Goal: Task Accomplishment & Management: Complete application form

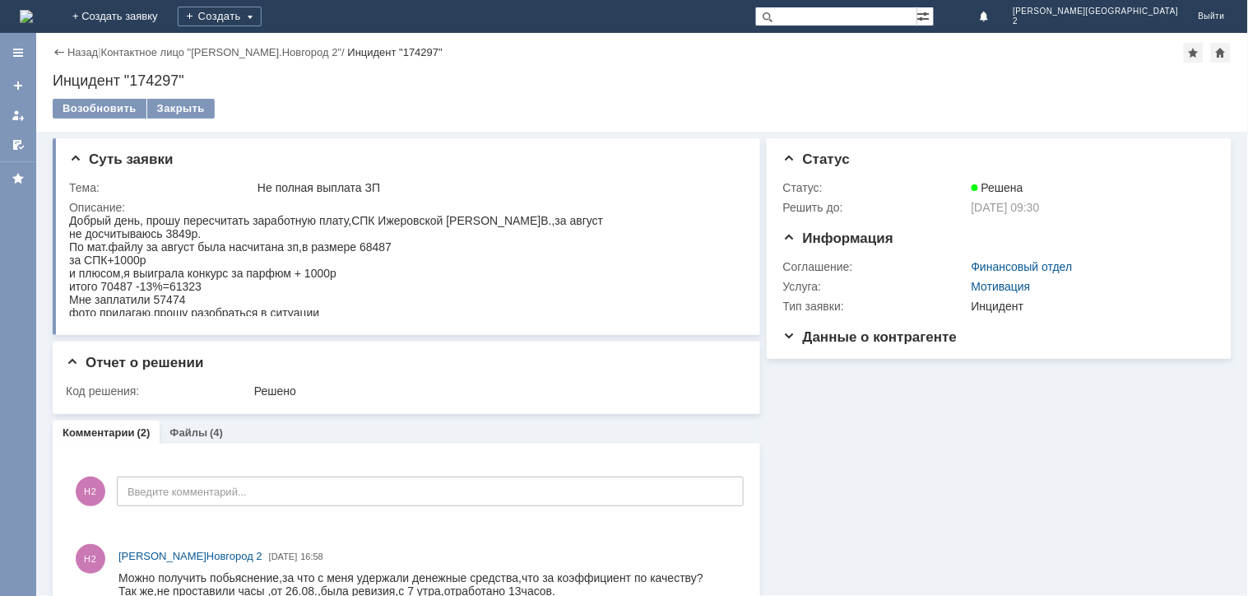
click at [33, 19] on img at bounding box center [26, 16] width 13 height 13
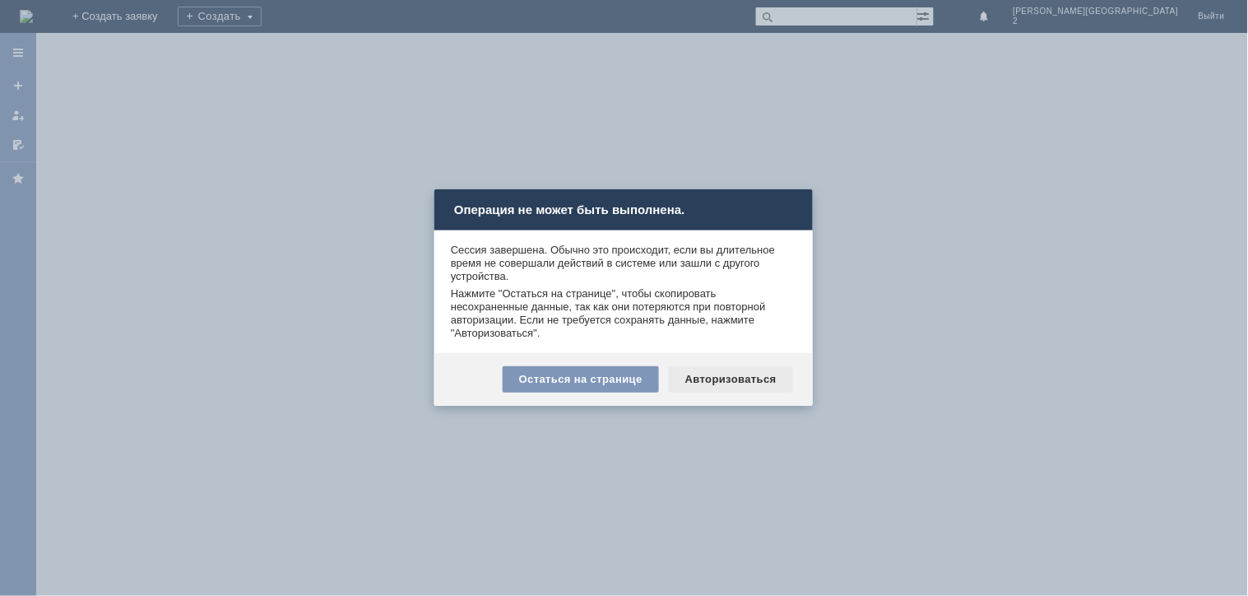
click at [744, 373] on div "Авторизоваться" at bounding box center [731, 379] width 124 height 26
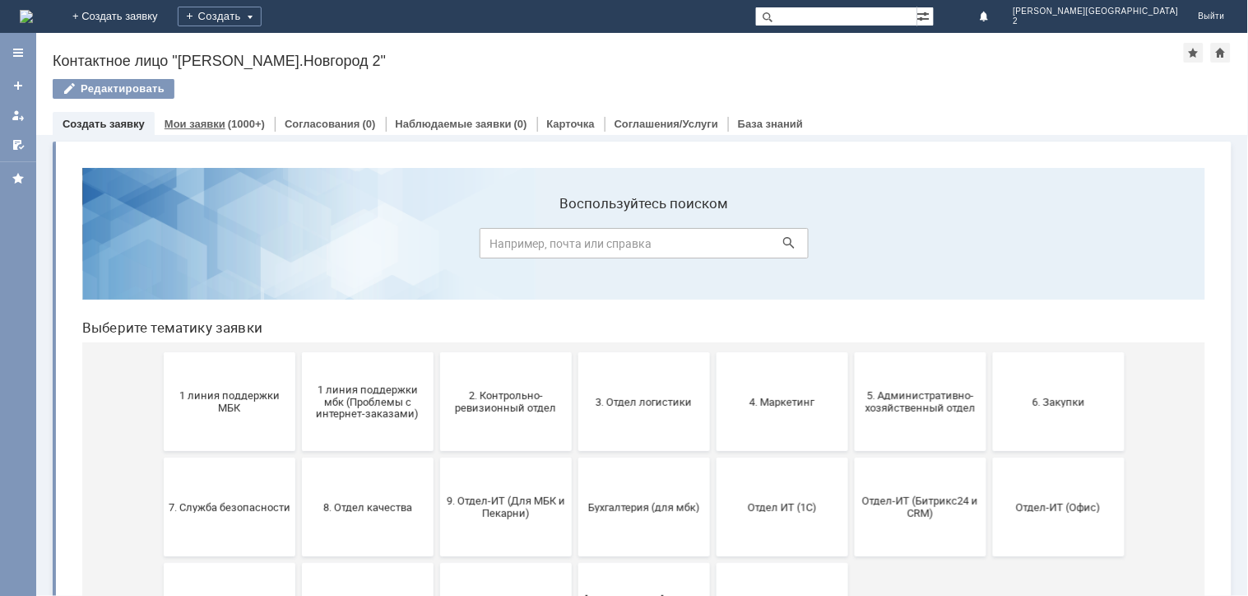
click at [183, 123] on link "Мои заявки" at bounding box center [195, 124] width 61 height 12
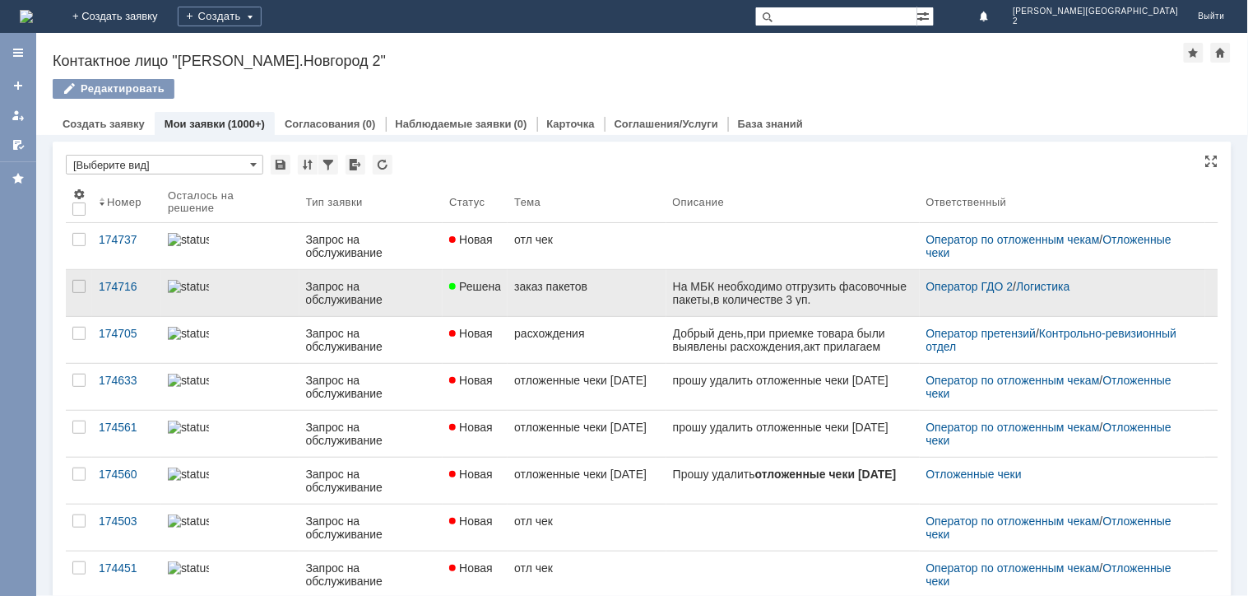
click at [801, 293] on div "На МБК необходимо отгрузить фасовочные пакеты,в количестве 3 уп." at bounding box center [792, 292] width 240 height 26
click at [702, 303] on div "На МБК необходимо отгрузить фасовочные пакеты,в количестве 3 уп." at bounding box center [792, 292] width 240 height 26
click at [595, 286] on div "заказ пакетов" at bounding box center [586, 286] width 145 height 13
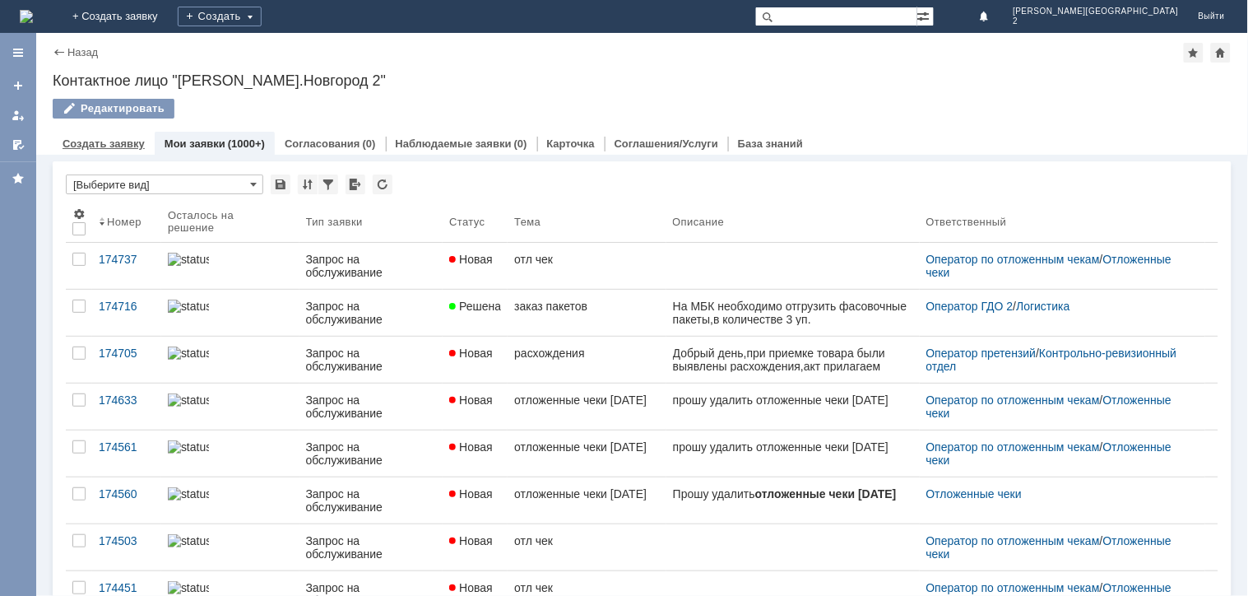
click at [129, 148] on link "Создать заявку" at bounding box center [104, 143] width 82 height 12
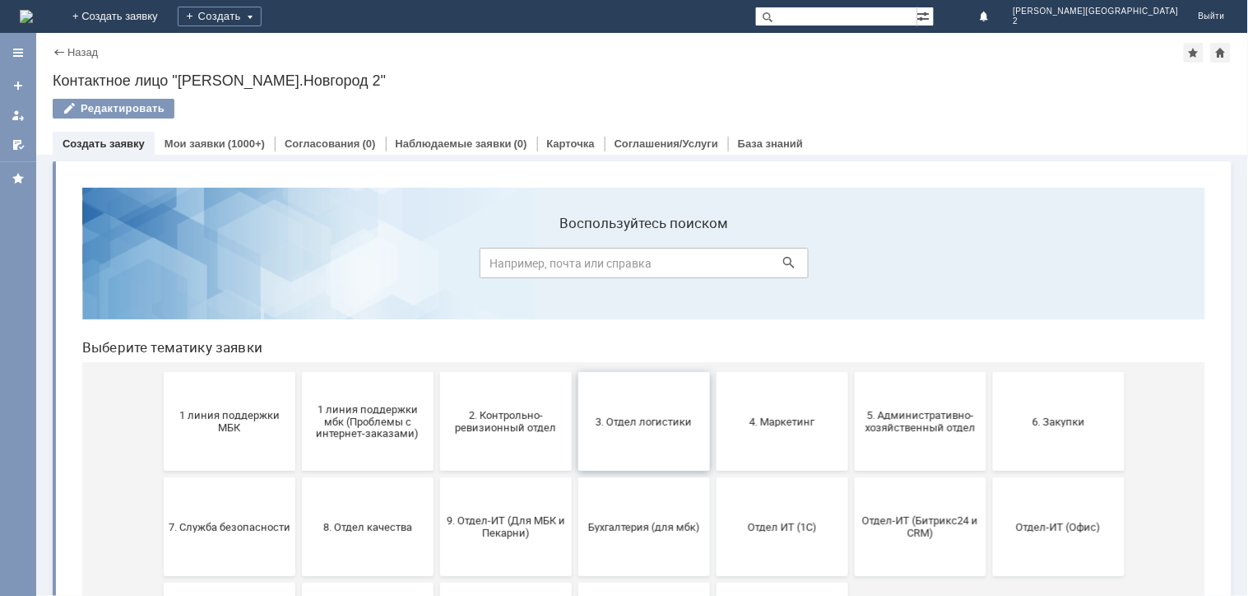
click at [659, 429] on button "3. Отдел логистики" at bounding box center [643, 420] width 132 height 99
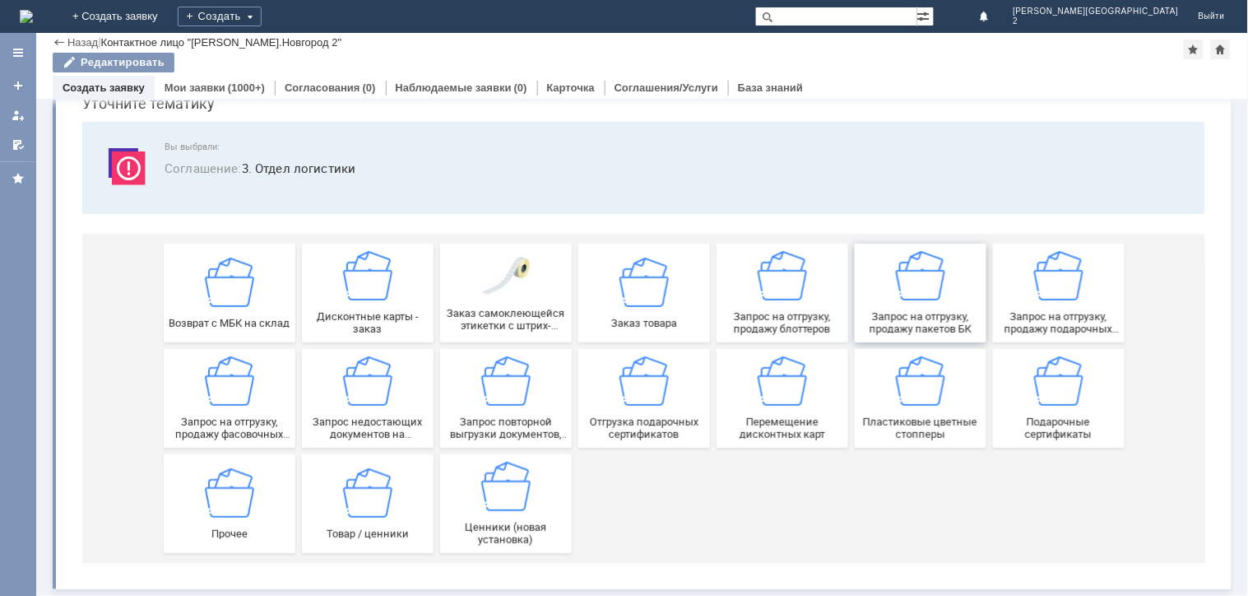
click at [927, 303] on div "Запрос на отгрузку, продажу пакетов БК" at bounding box center [920, 292] width 122 height 84
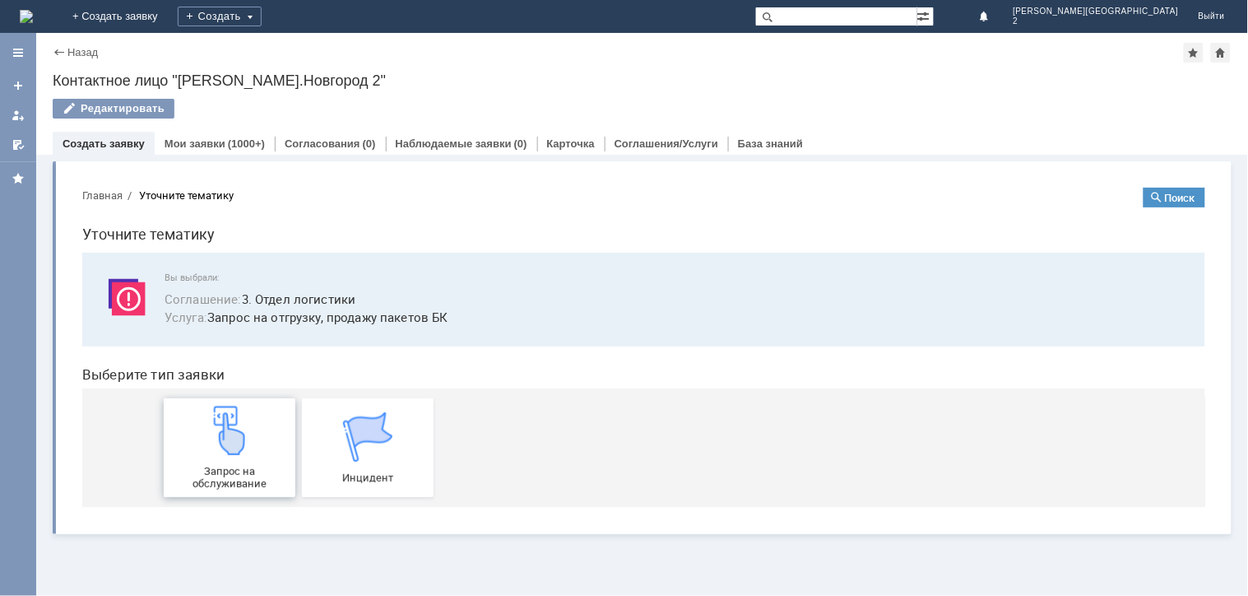
click at [230, 464] on span "Запрос на обслуживание" at bounding box center [229, 476] width 122 height 25
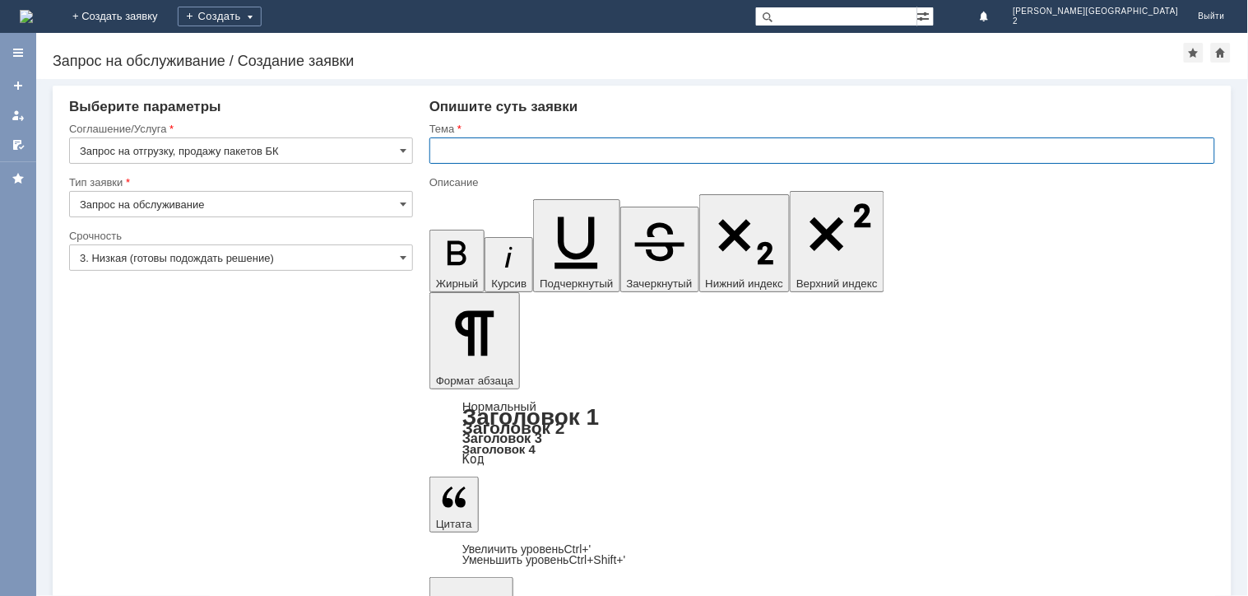
click at [689, 150] on input "text" at bounding box center [822, 150] width 786 height 26
type input "заказ фирменных пакетов"
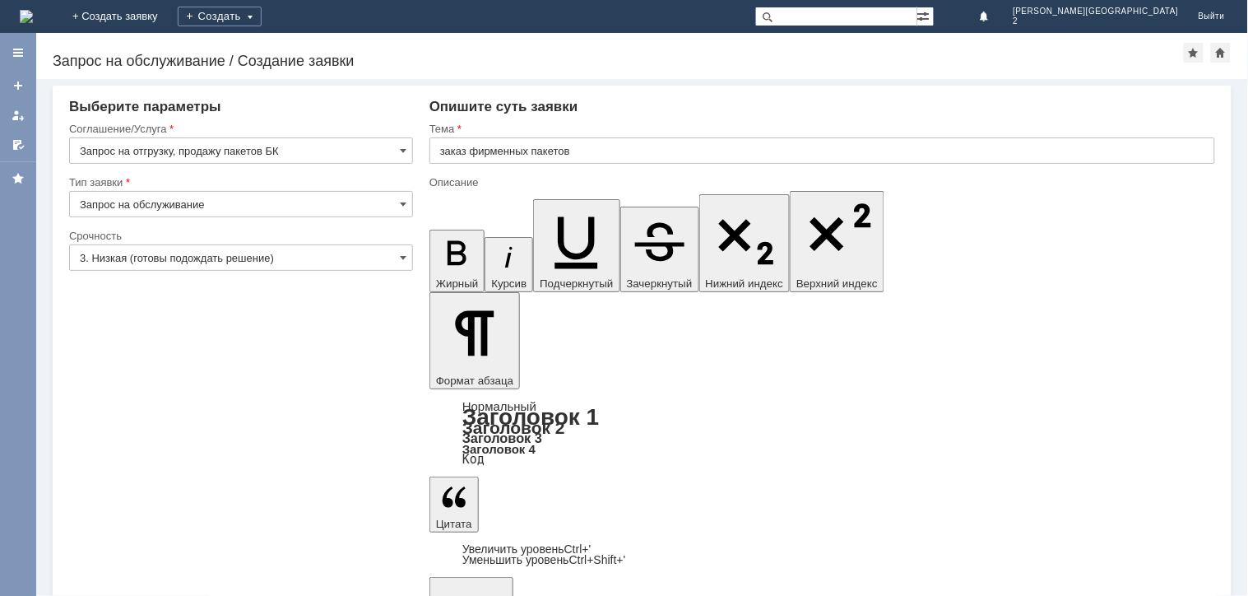
click at [250, 257] on input "3. Низкая (готовы подождать решение)" at bounding box center [241, 257] width 344 height 26
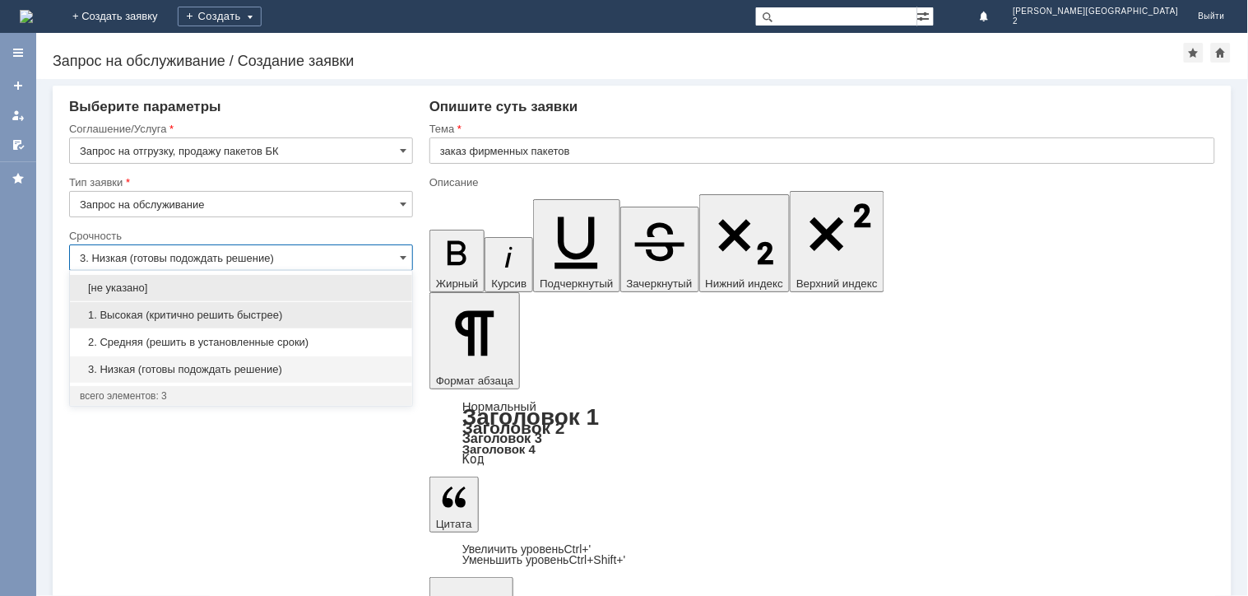
click at [225, 322] on span "1. Высокая (критично решить быстрее)" at bounding box center [241, 314] width 322 height 13
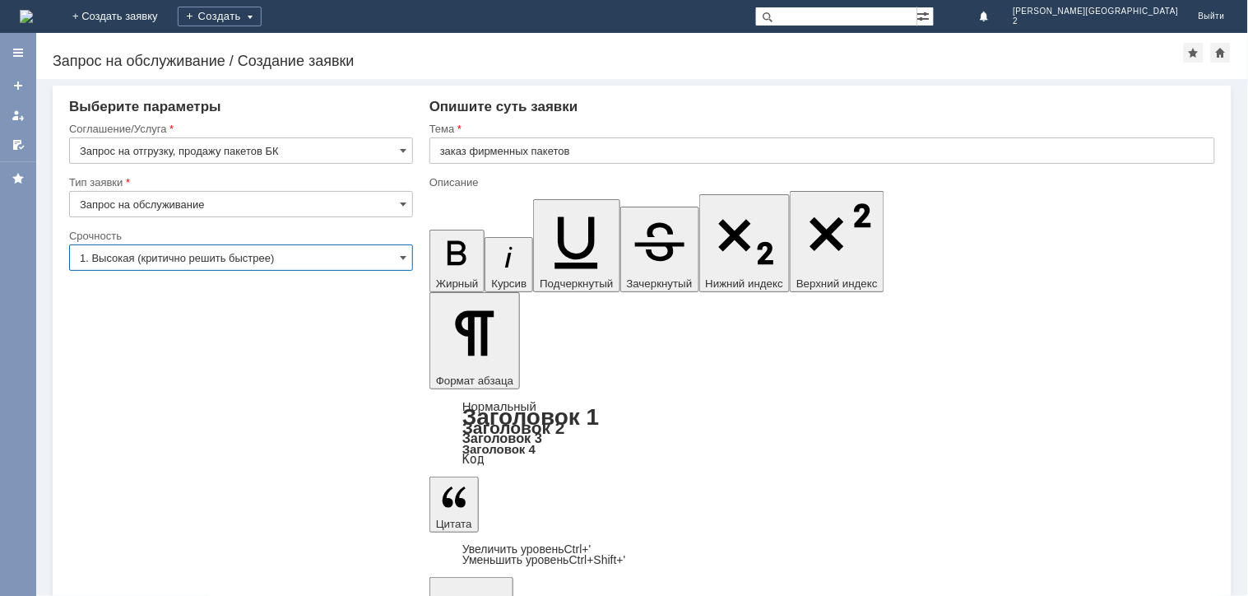
type input "1. Высокая (критично решить быстрее)"
